Goal: Transaction & Acquisition: Purchase product/service

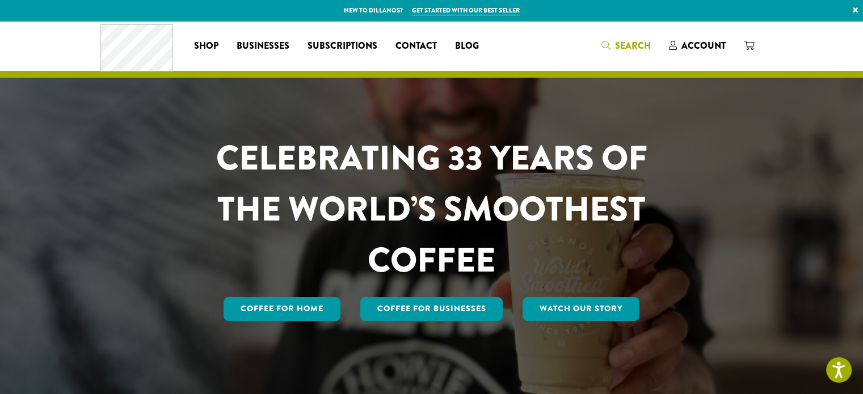
click at [604, 44] on icon "Search" at bounding box center [605, 45] width 9 height 9
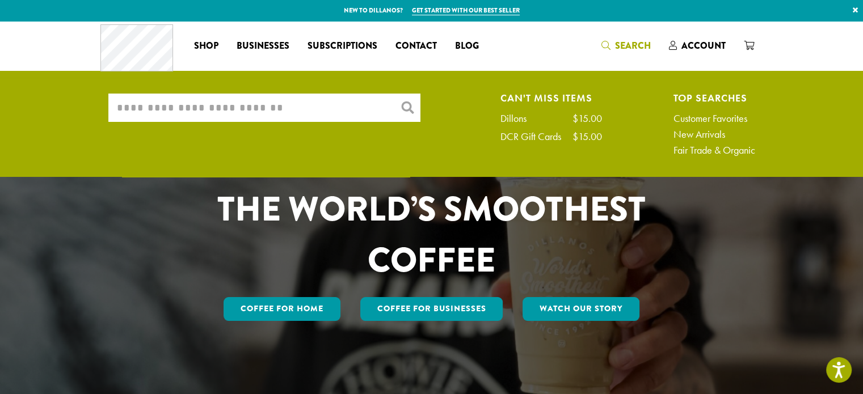
click at [144, 98] on input "What are you searching for?" at bounding box center [264, 108] width 312 height 28
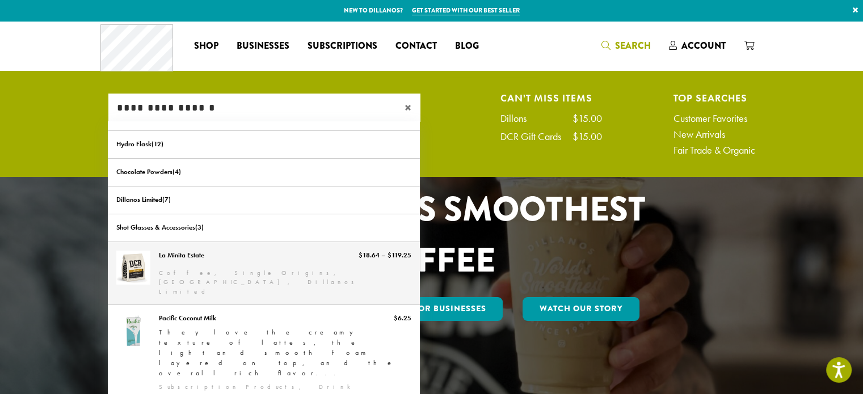
type input "**********"
click at [163, 259] on link "La Minita Estate" at bounding box center [264, 273] width 312 height 63
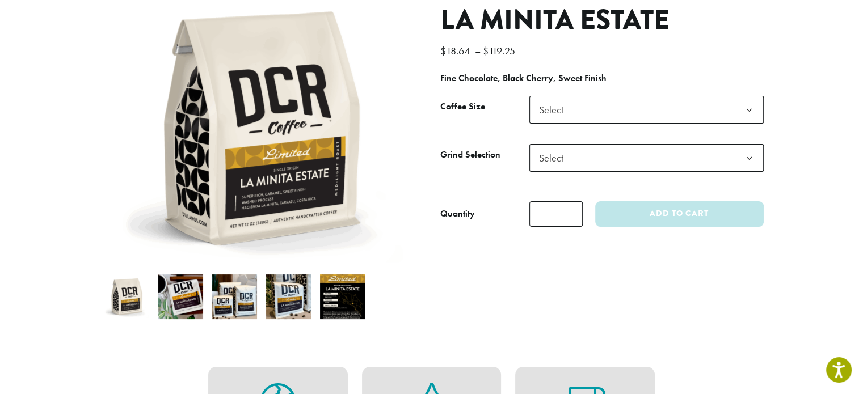
scroll to position [132, 0]
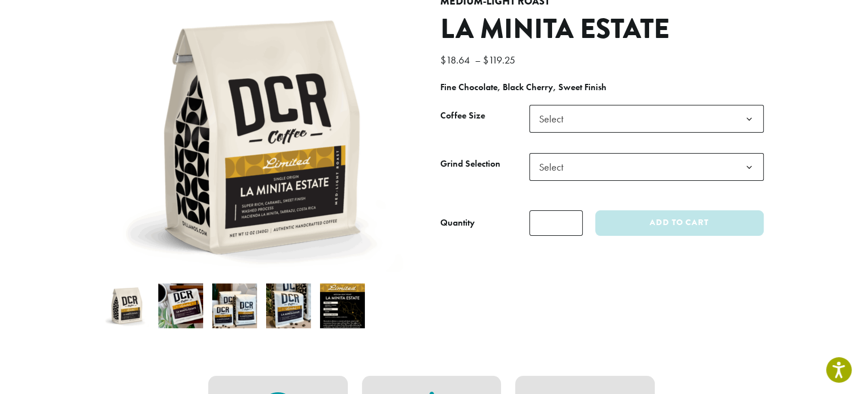
click at [241, 300] on img at bounding box center [234, 306] width 45 height 45
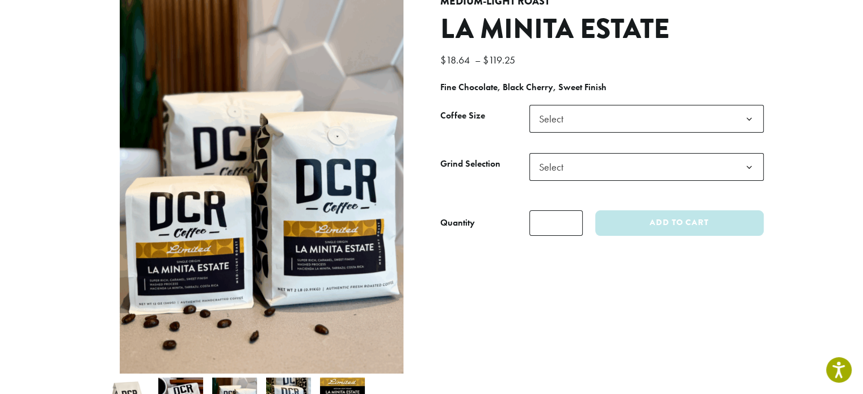
scroll to position [264, 0]
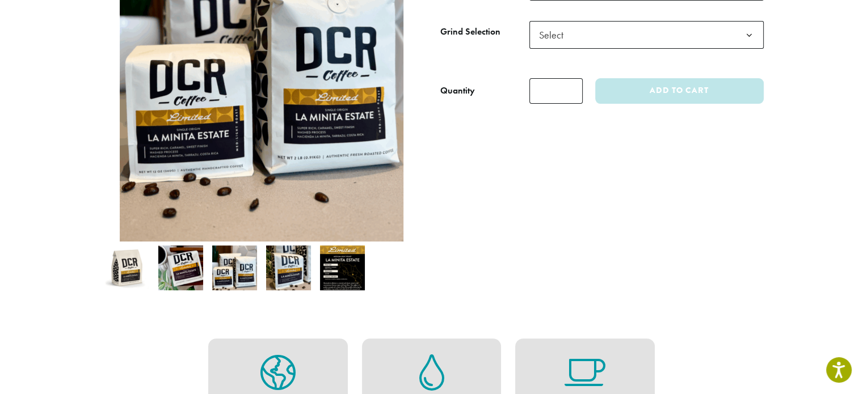
click at [288, 263] on img at bounding box center [288, 268] width 45 height 45
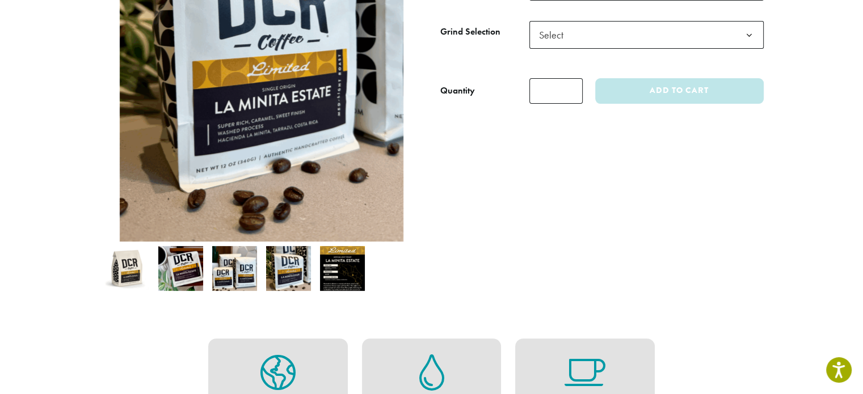
click at [337, 262] on img at bounding box center [342, 268] width 45 height 45
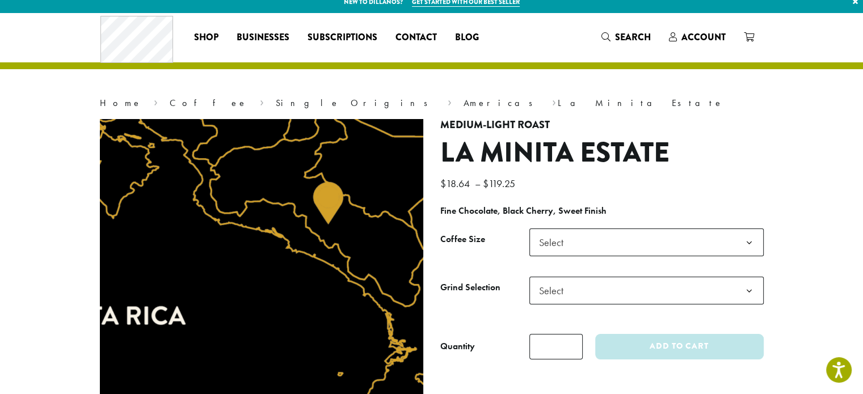
scroll to position [0, 0]
